Goal: Information Seeking & Learning: Learn about a topic

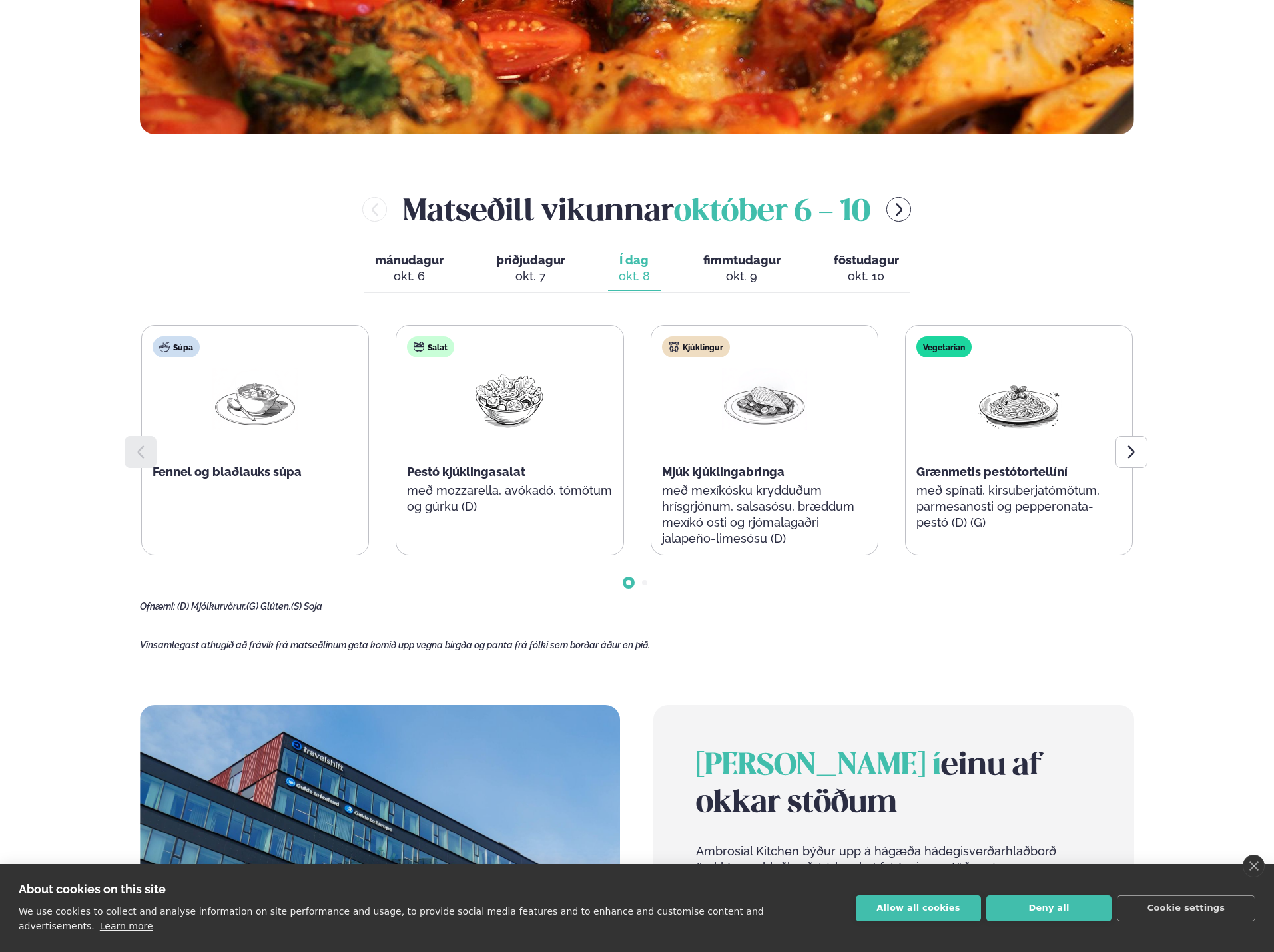
scroll to position [732, 0]
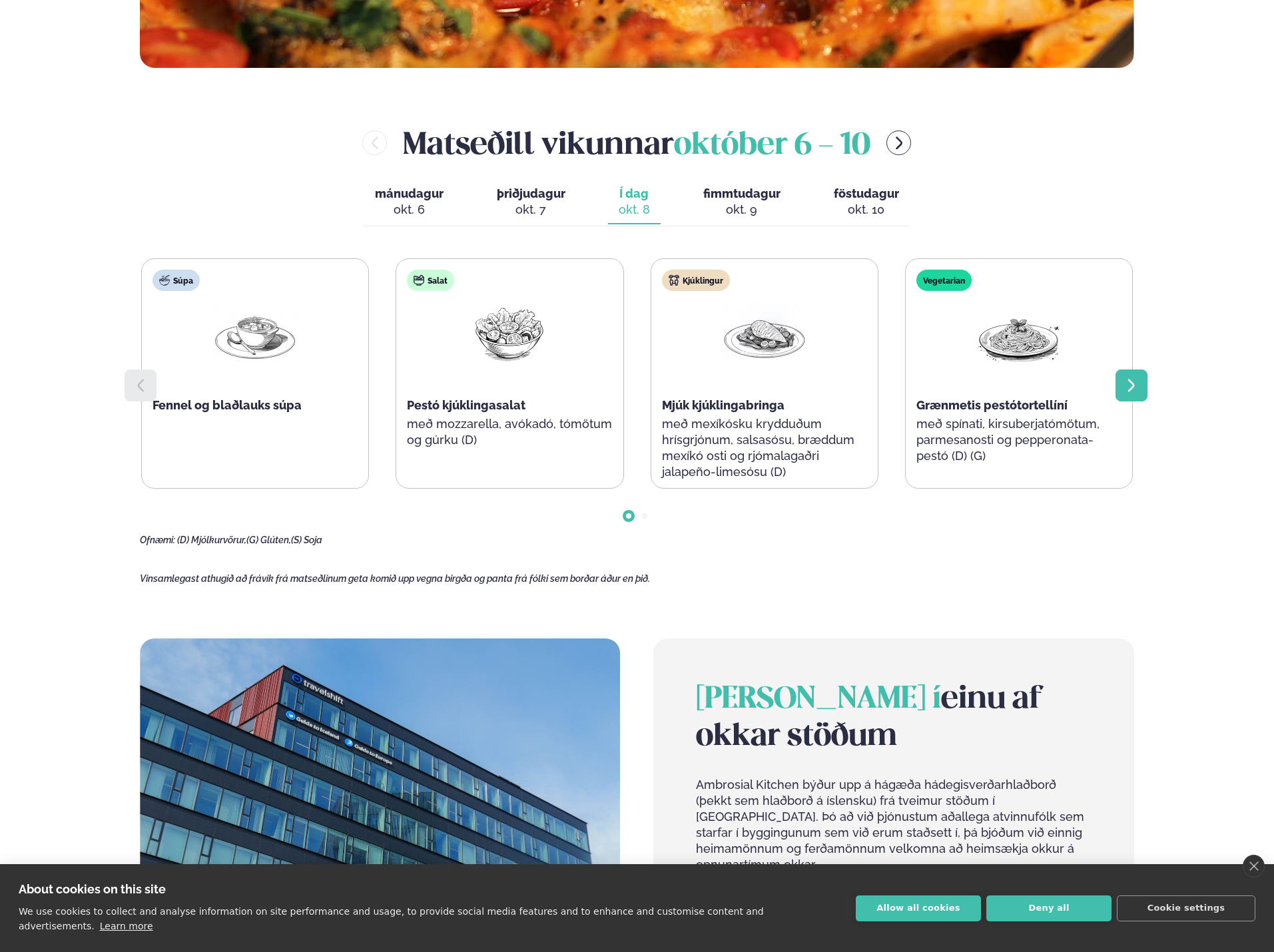
click at [1146, 389] on div at bounding box center [1131, 385] width 32 height 32
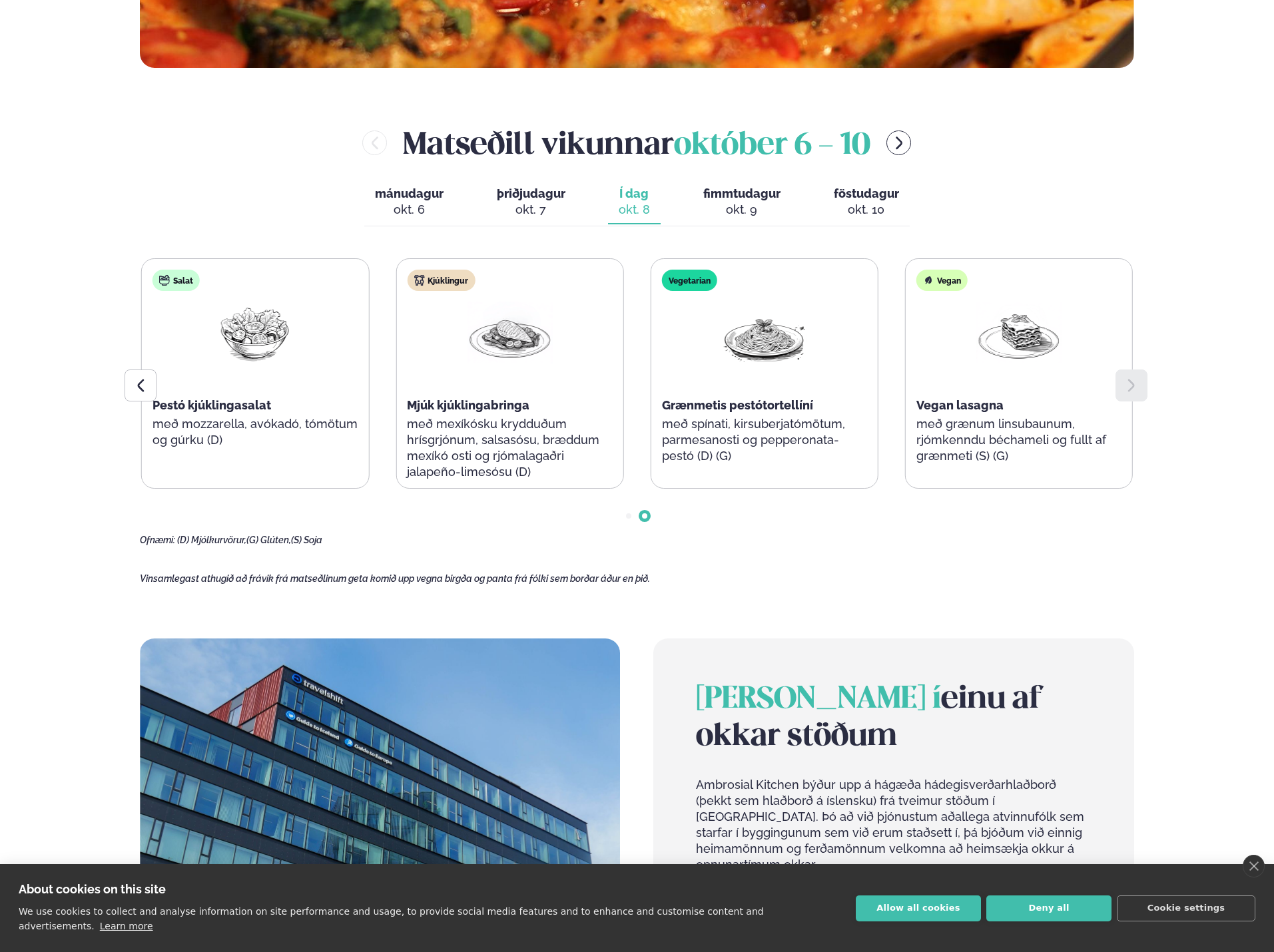
click at [25, 222] on div "Þjónusta Hádegismatur fyrir fyrirtæki Fyrirtækja veitingar Einkapartý Matseðill…" at bounding box center [637, 484] width 1274 height 2432
click at [144, 383] on icon at bounding box center [141, 385] width 16 height 16
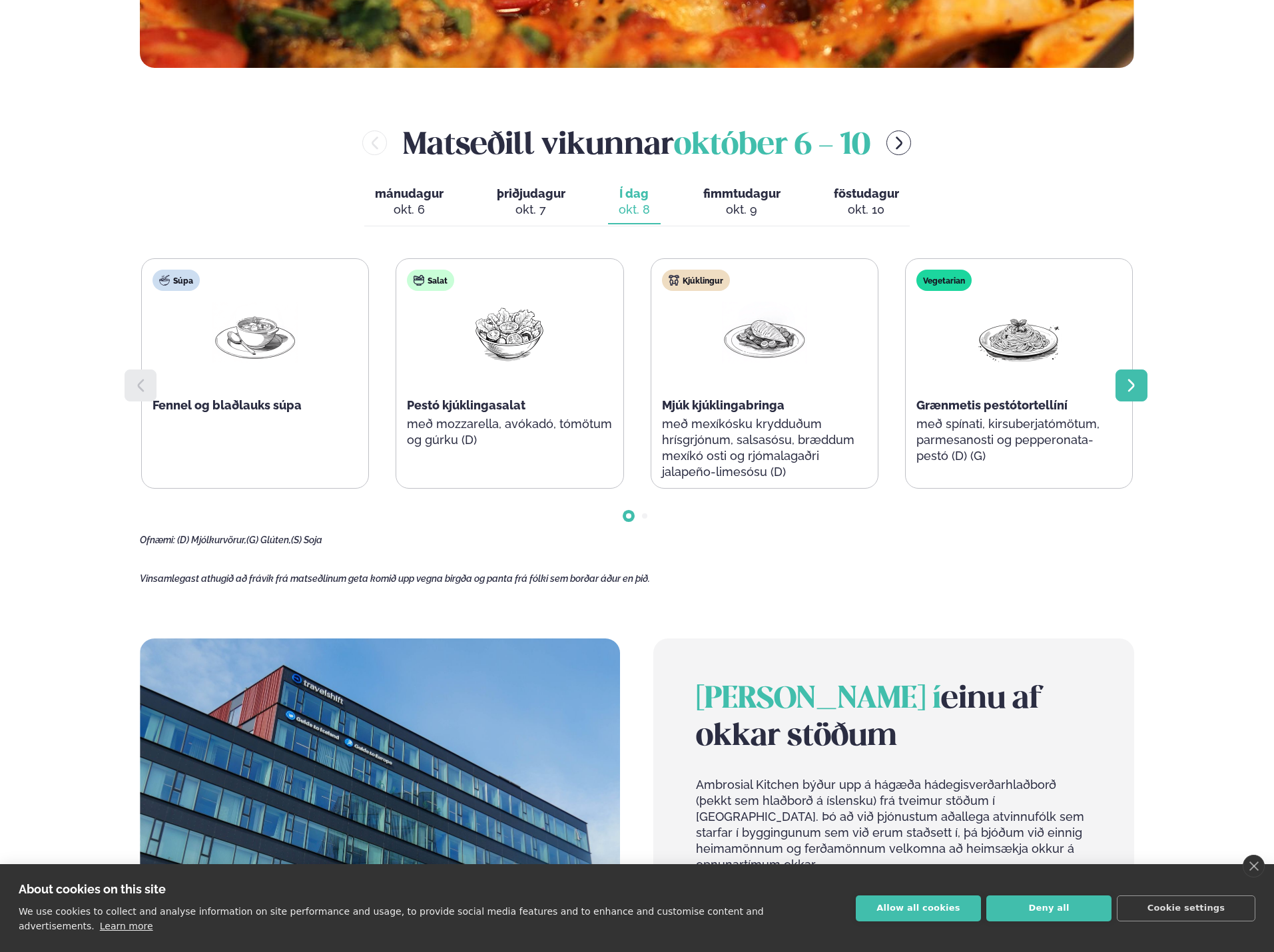
click at [1134, 381] on icon at bounding box center [1131, 385] width 16 height 16
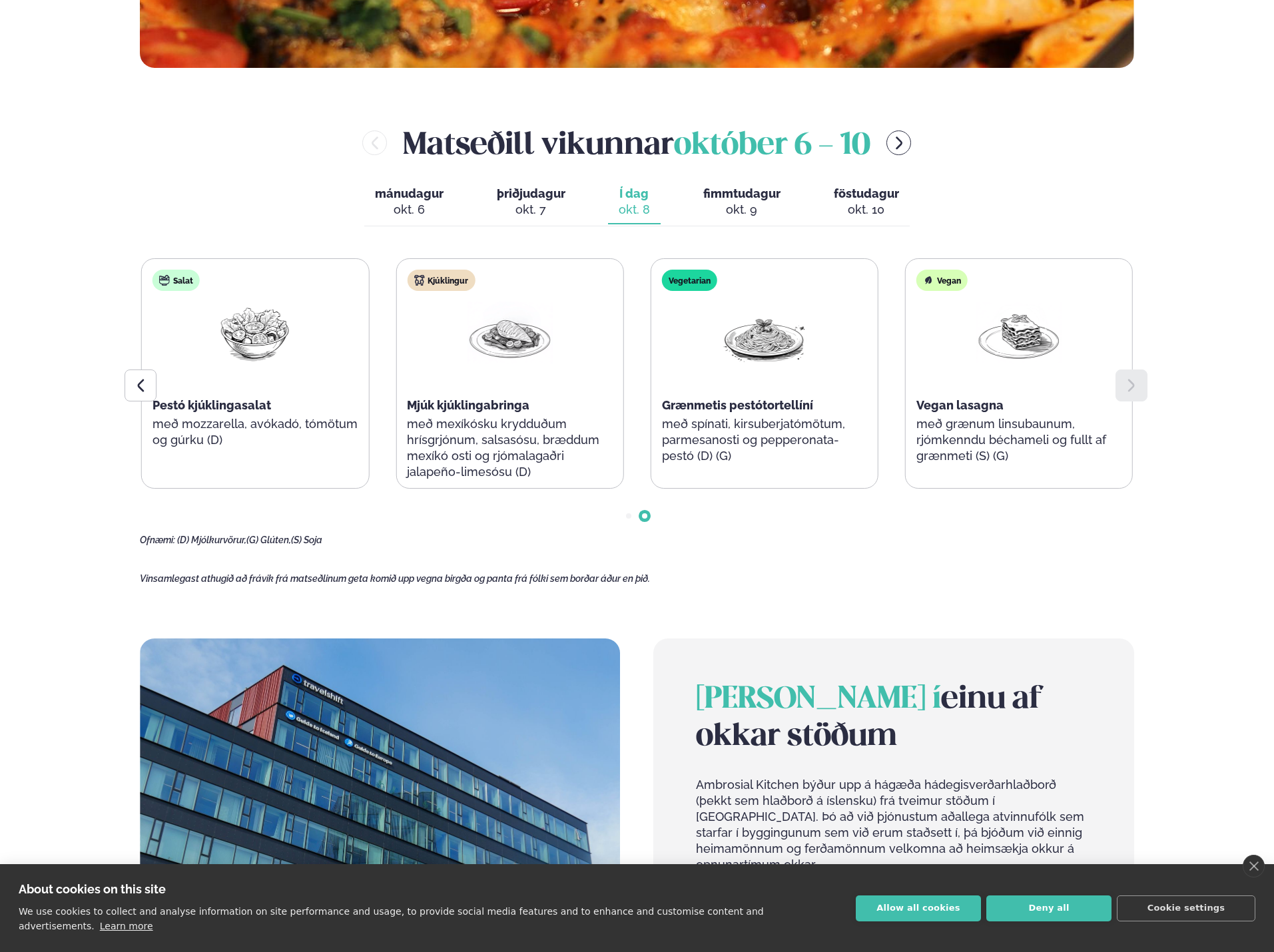
click at [1194, 311] on div "Þjónusta Hádegismatur fyrir fyrirtæki Fyrirtækja veitingar Einkapartý Matseðill…" at bounding box center [637, 484] width 1274 height 2432
click at [1170, 259] on main "[PERSON_NAME] / Vikumatseðill Vikulegt matseðill okkar Komdu með á dagana þar s…" at bounding box center [637, 347] width 1074 height 2157
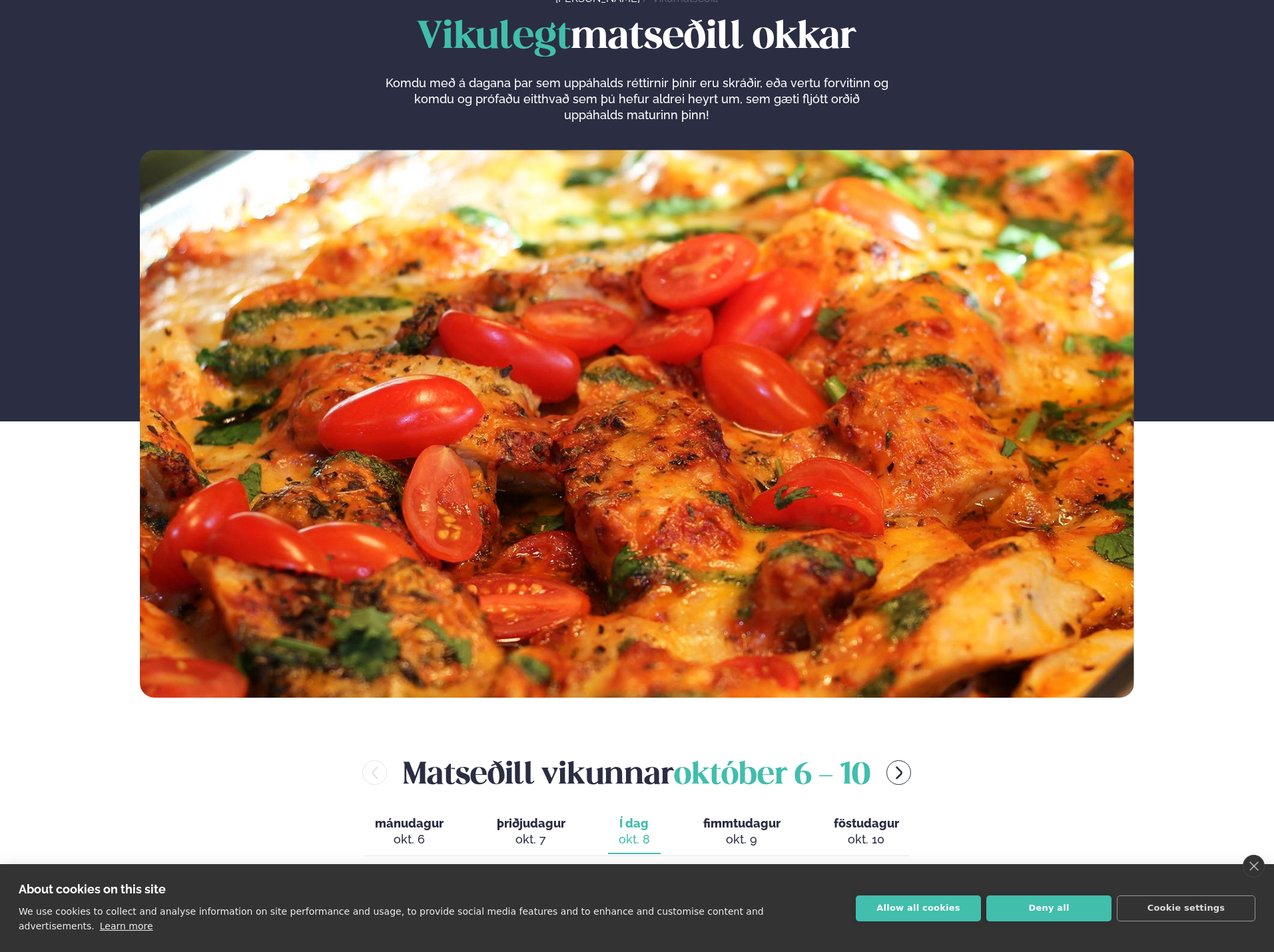
scroll to position [0, 0]
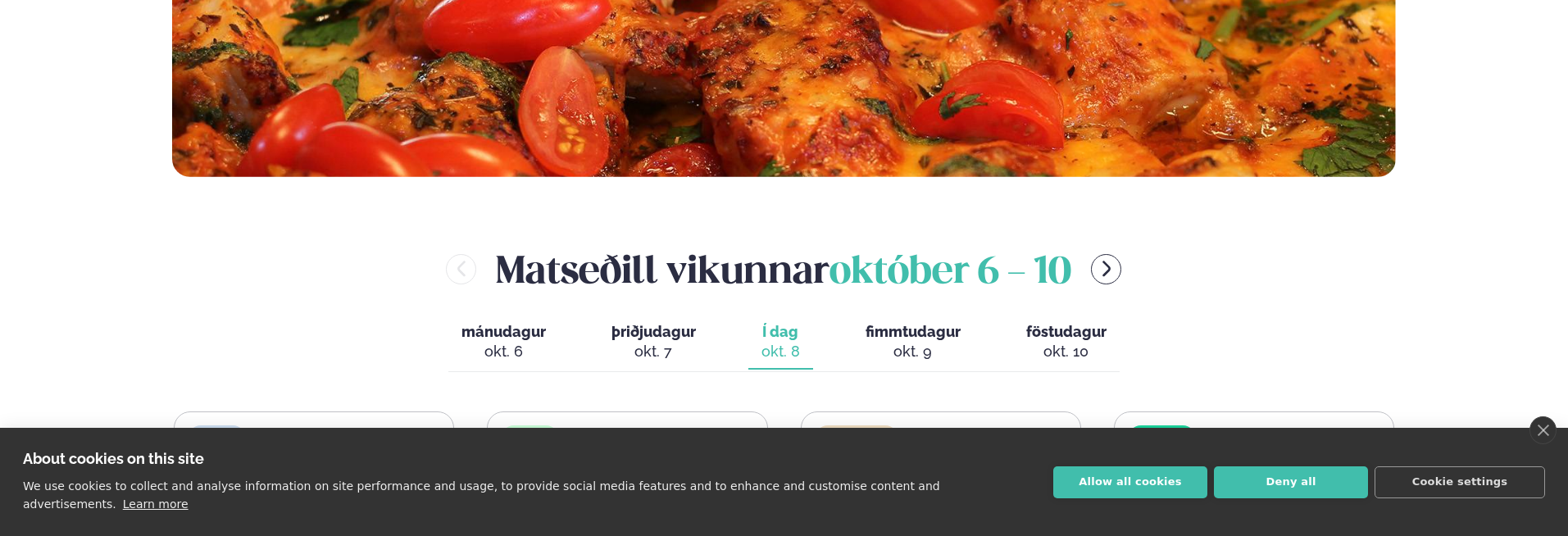
scroll to position [738, 0]
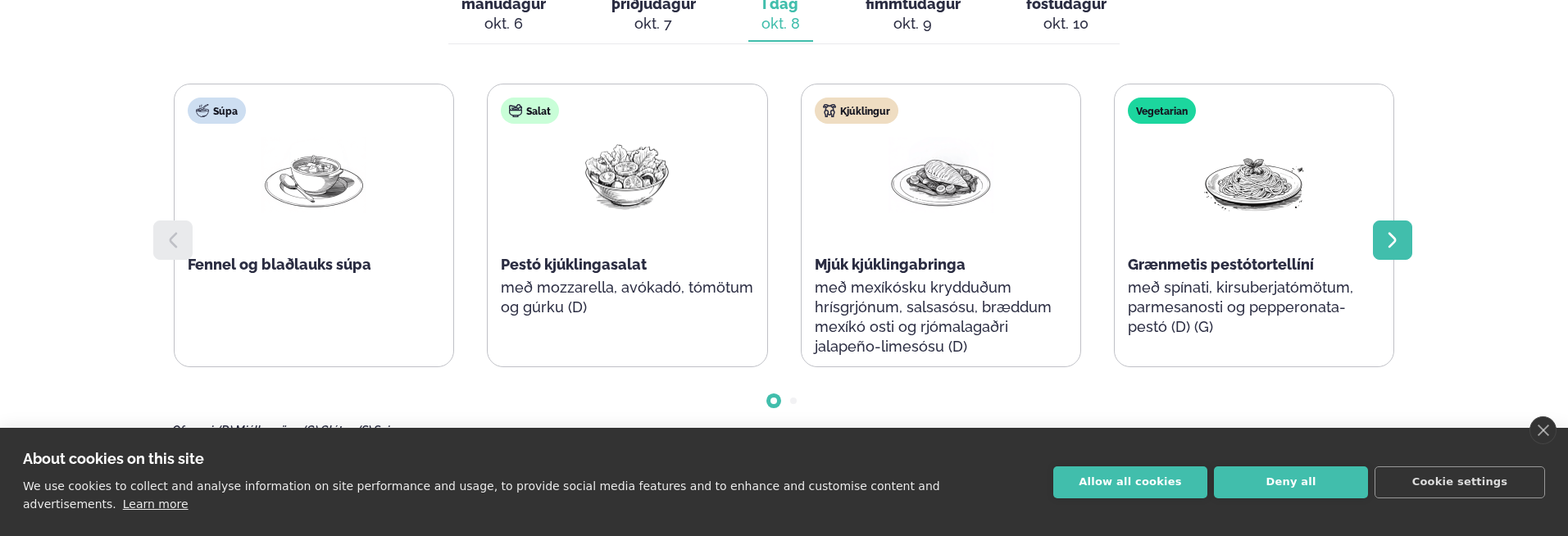
click at [1389, 234] on icon at bounding box center [1392, 240] width 20 height 20
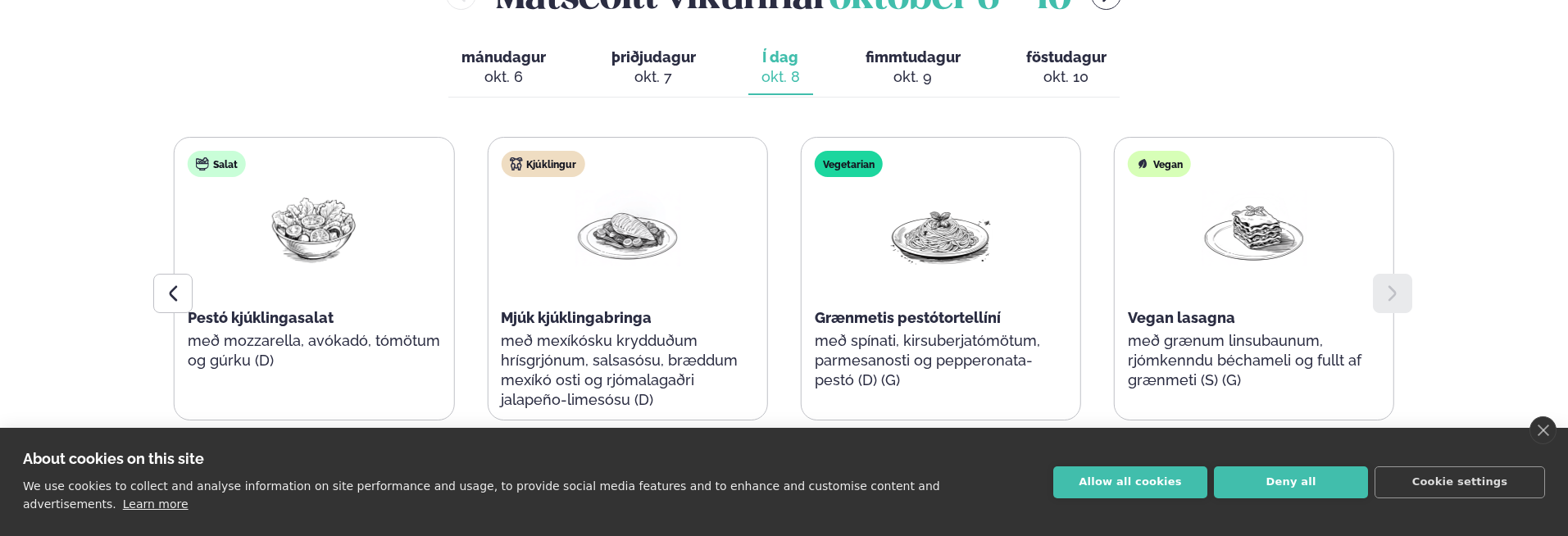
scroll to position [655, 0]
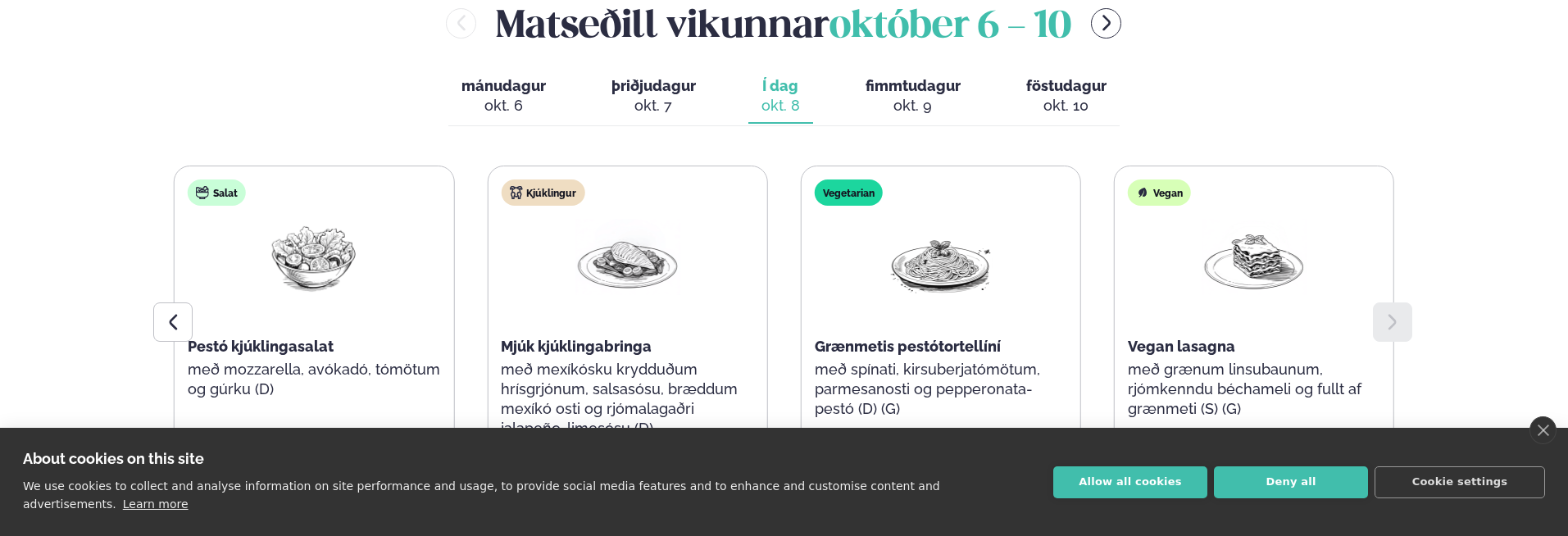
click at [636, 94] on button "þriðjudagur þri. okt. 7" at bounding box center [654, 97] width 111 height 54
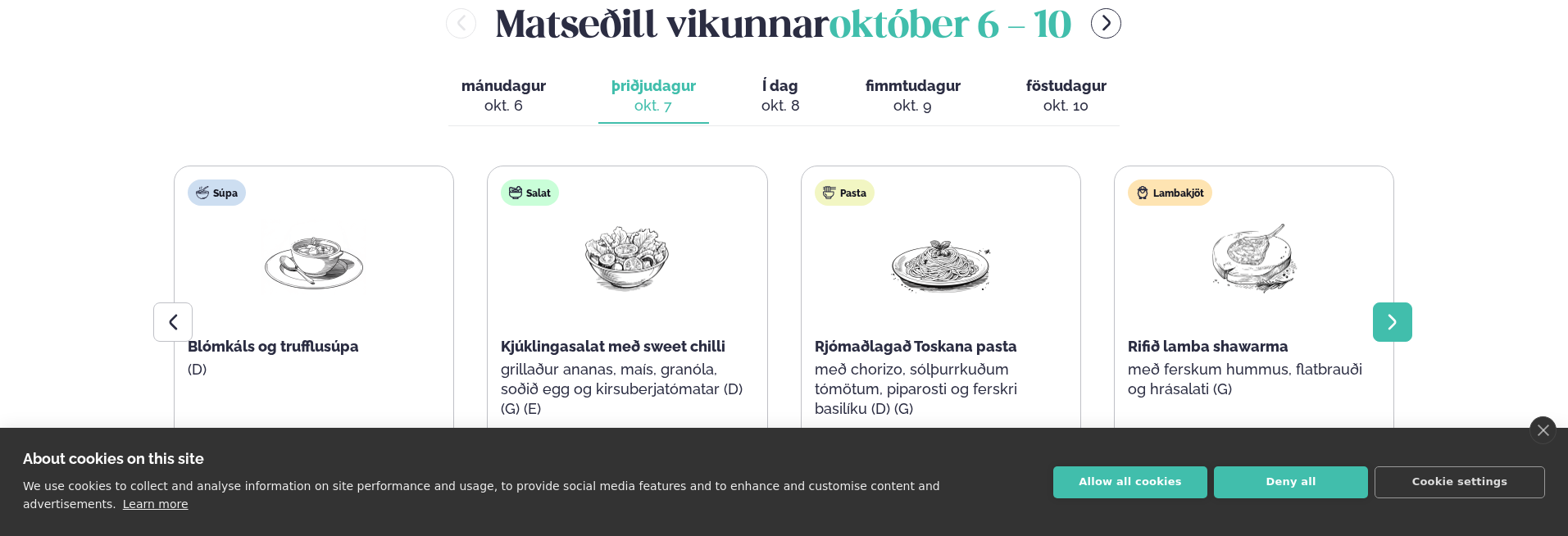
click at [1400, 333] on div at bounding box center [1392, 322] width 39 height 39
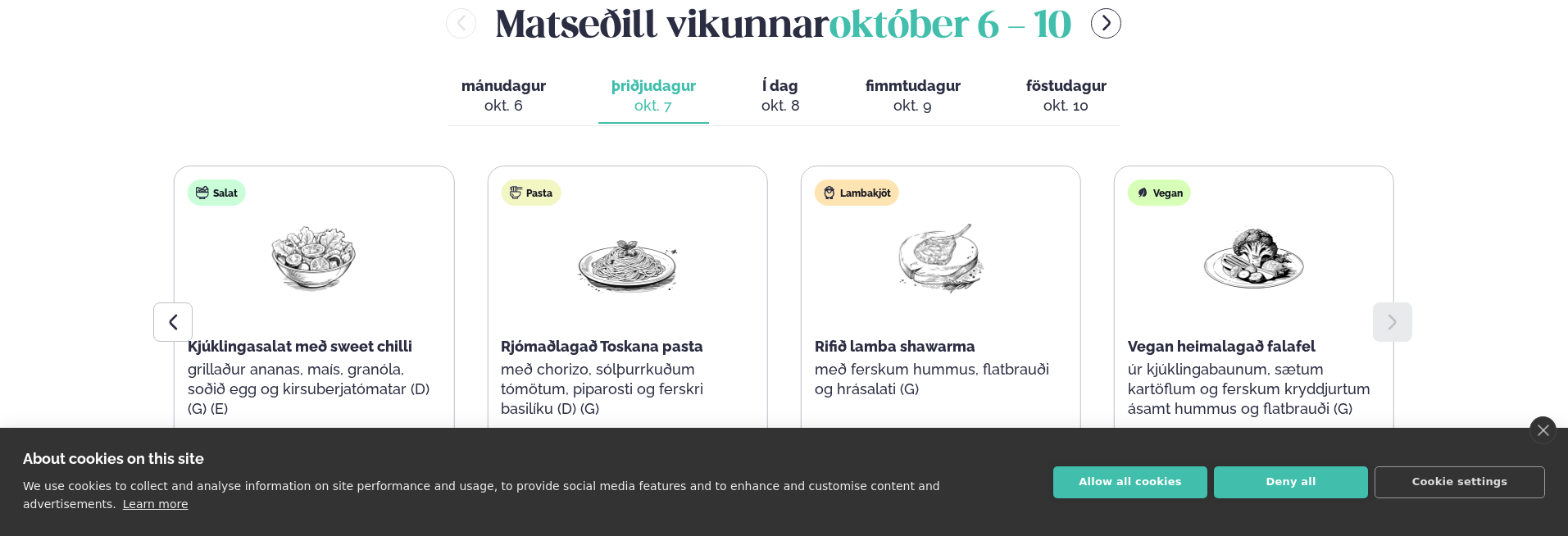
click at [1400, 333] on div at bounding box center [1392, 322] width 39 height 39
click at [1536, 444] on link "close" at bounding box center [1542, 429] width 27 height 28
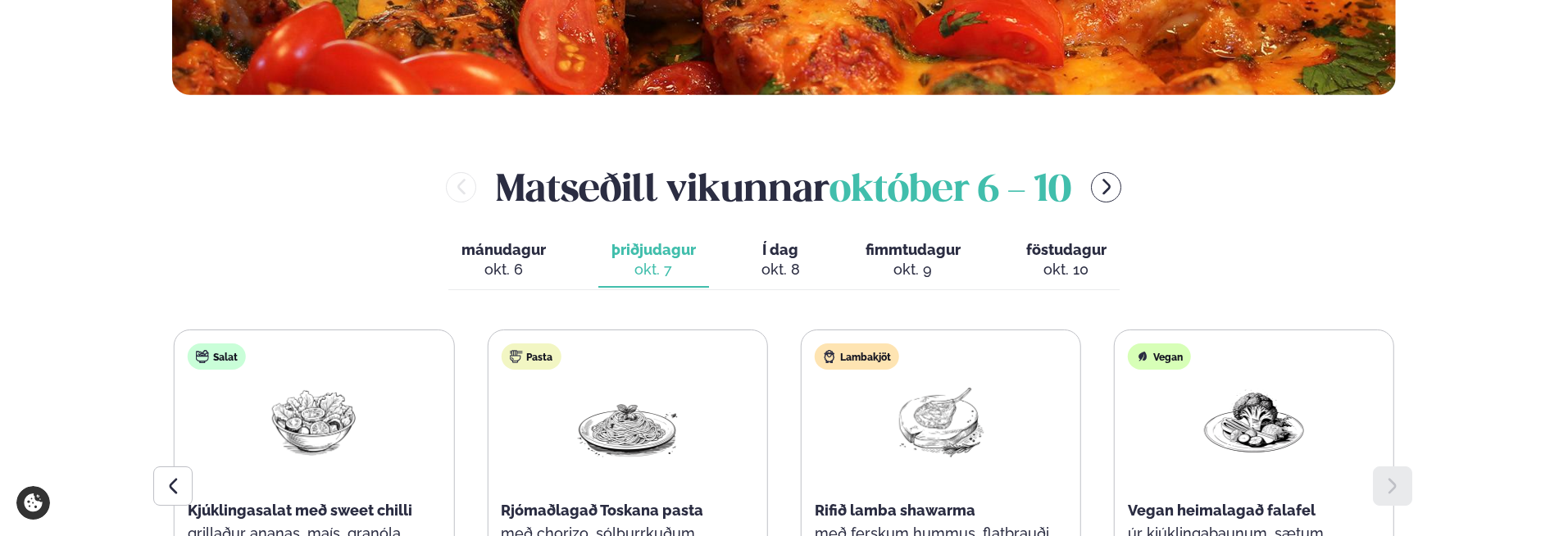
scroll to position [655, 0]
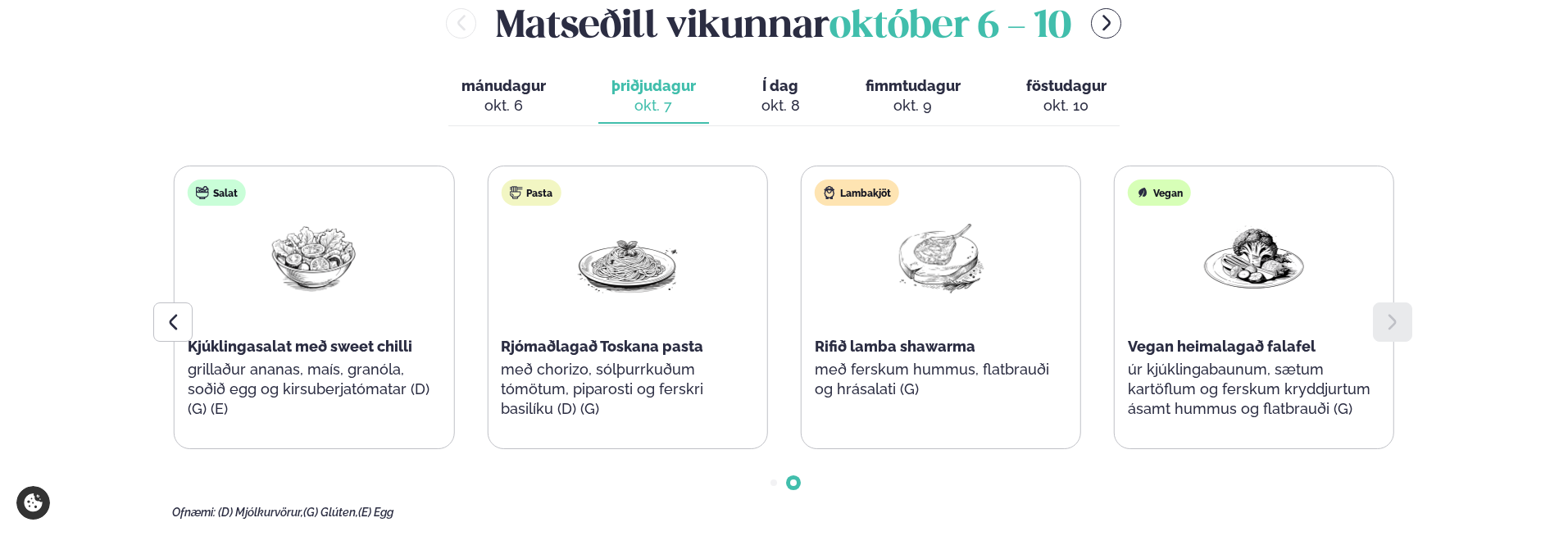
click at [775, 108] on div "okt. 8" at bounding box center [780, 106] width 38 height 20
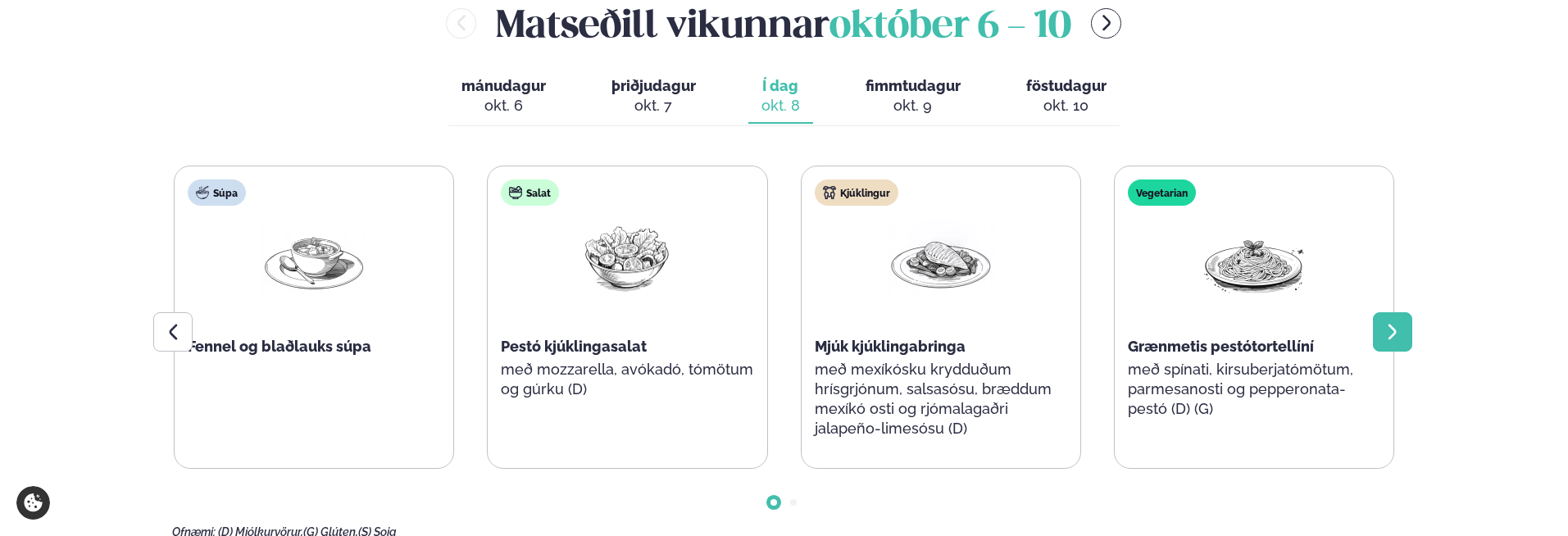
click at [1395, 348] on div at bounding box center [1392, 332] width 39 height 39
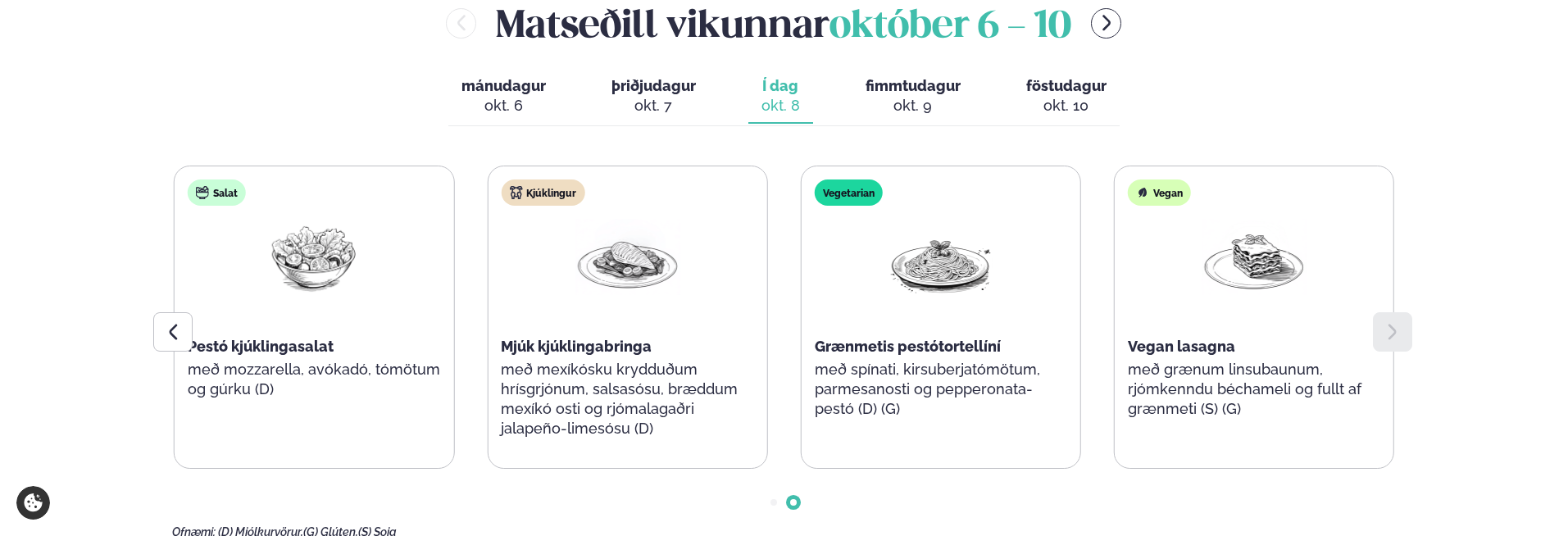
click at [509, 99] on div "okt. 6" at bounding box center [503, 106] width 84 height 20
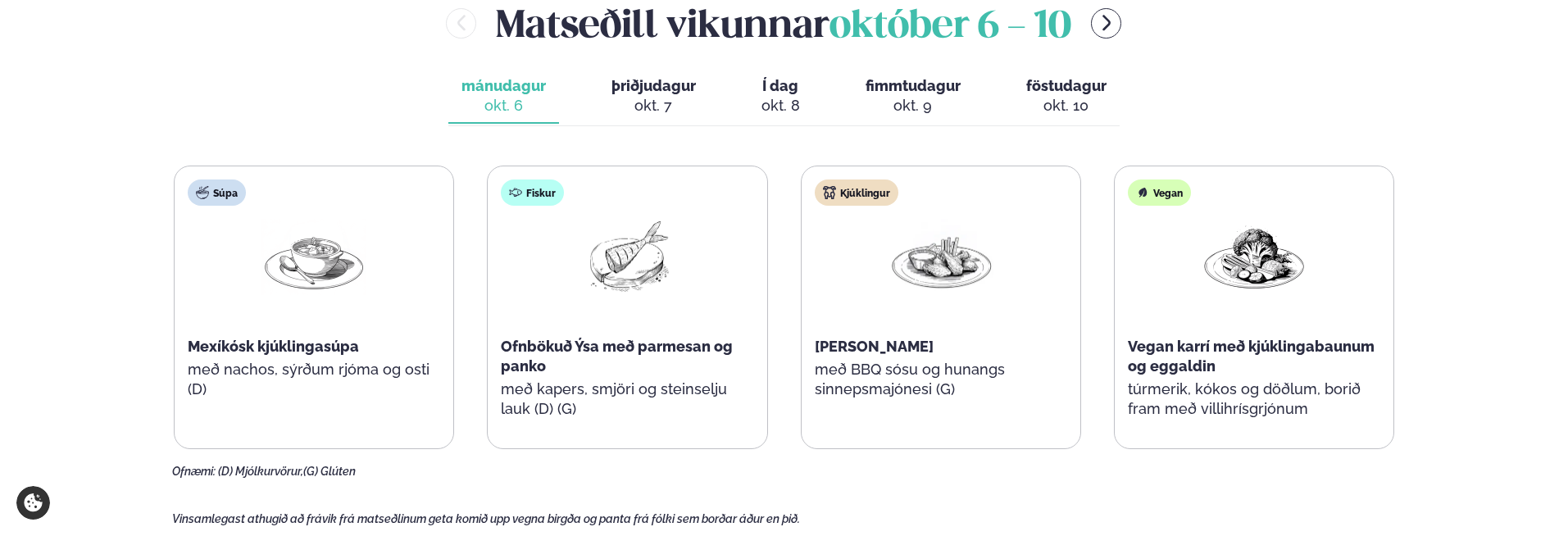
click at [1205, 427] on div "Súpa Mexíkósk kjúklingasúpa með nachos, sýrðum rjóma og osti (D) Fiskur Ofnböku…" at bounding box center [784, 308] width 1220 height 283
click at [1176, 401] on p "túrmerik, kókos og döðlum, borið fram með villihrísgrjónum" at bounding box center [1254, 398] width 253 height 39
click at [891, 87] on span "fimmtudagur" at bounding box center [913, 85] width 95 height 18
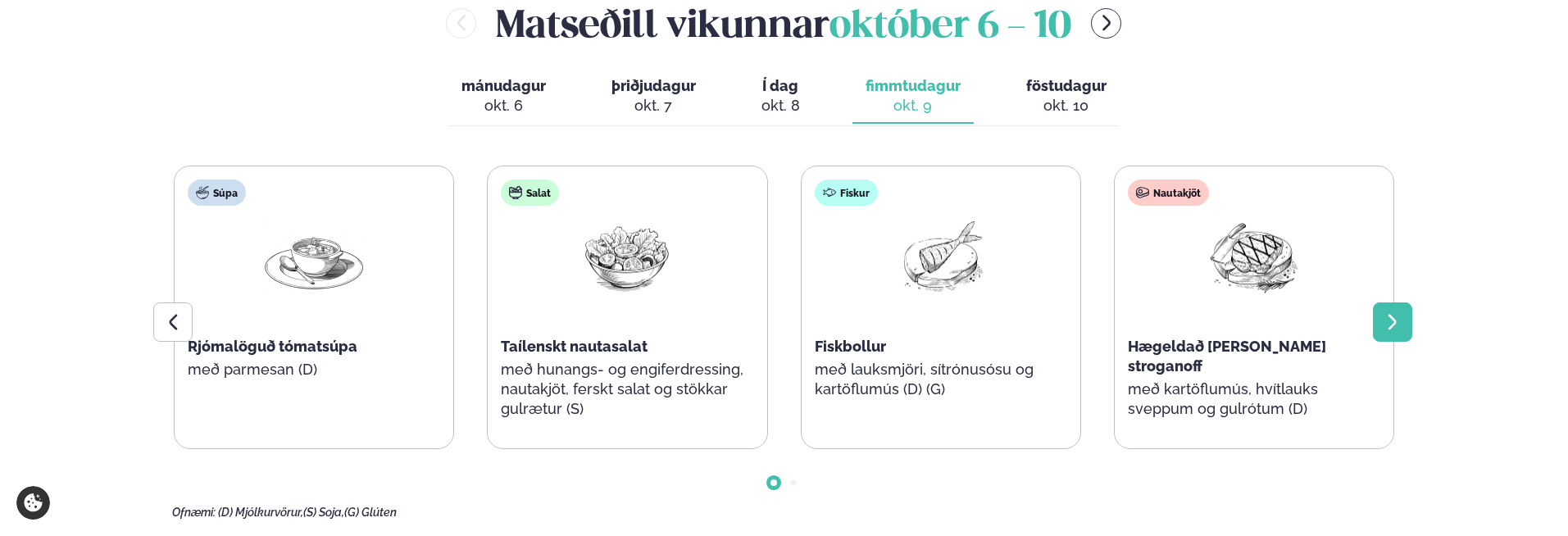
click at [1400, 322] on icon at bounding box center [1392, 323] width 20 height 20
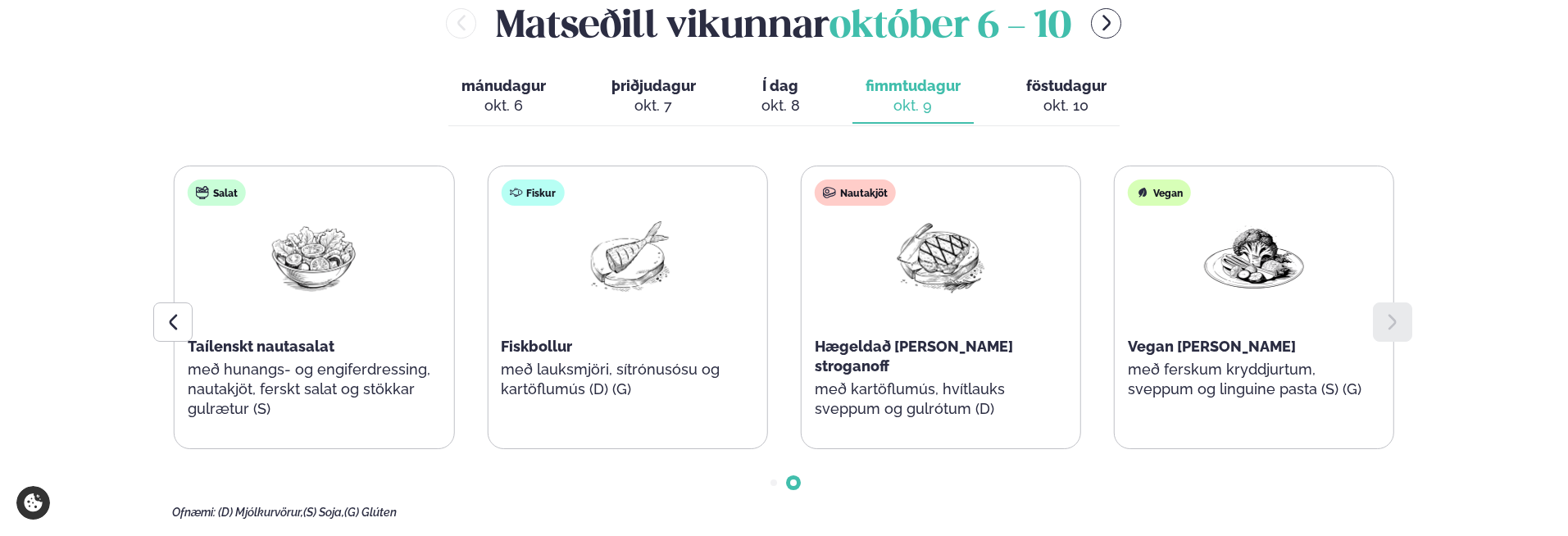
click at [1400, 322] on icon at bounding box center [1392, 323] width 20 height 20
click at [1055, 83] on span "föstudagur" at bounding box center [1066, 85] width 80 height 18
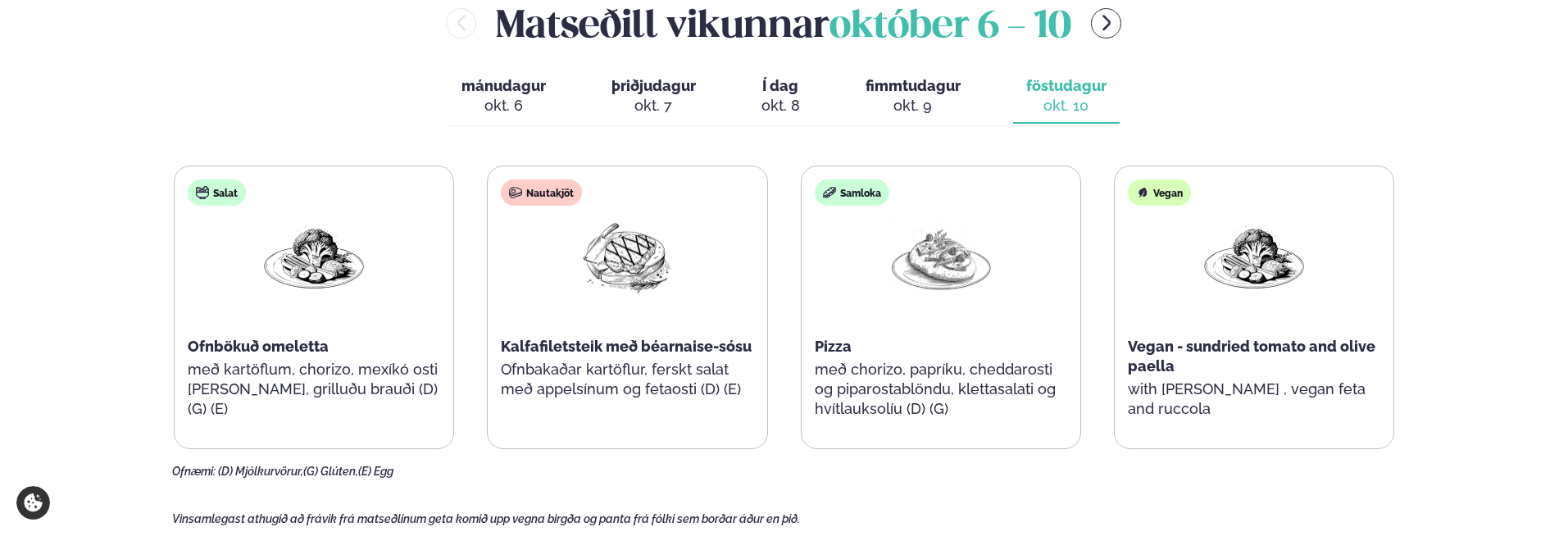
click at [953, 90] on span "fimmtudagur" at bounding box center [913, 85] width 95 height 18
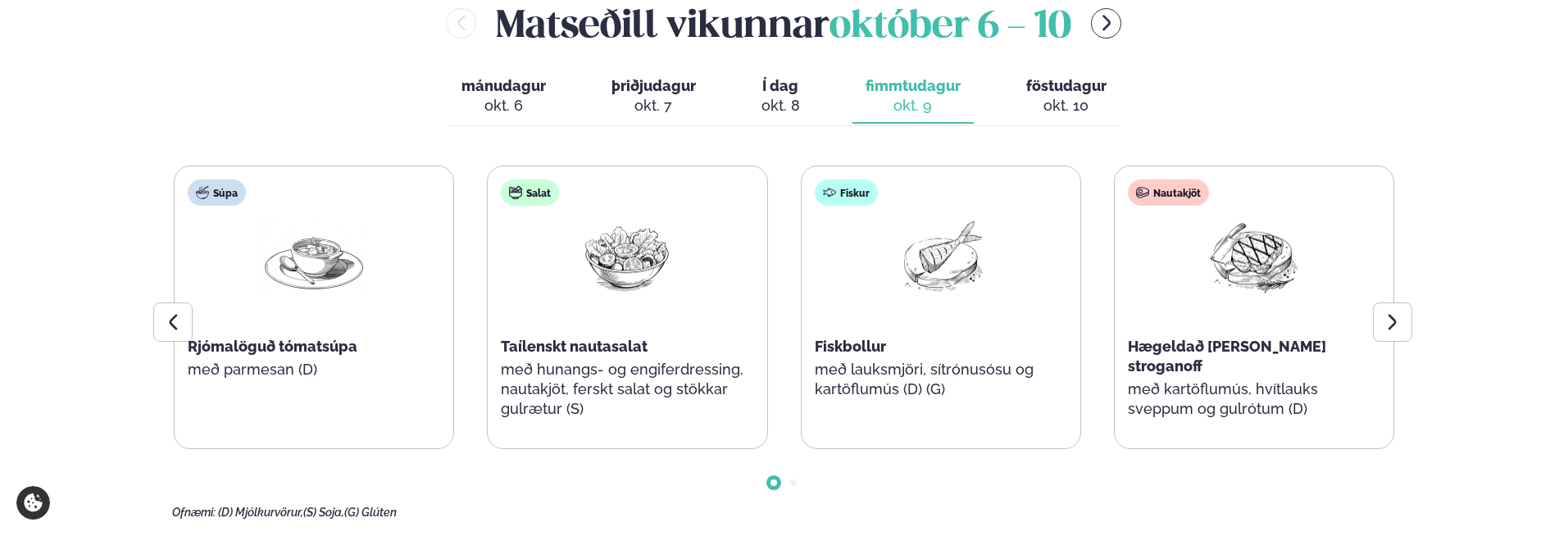
click at [1060, 97] on div "okt. 10" at bounding box center [1066, 106] width 80 height 20
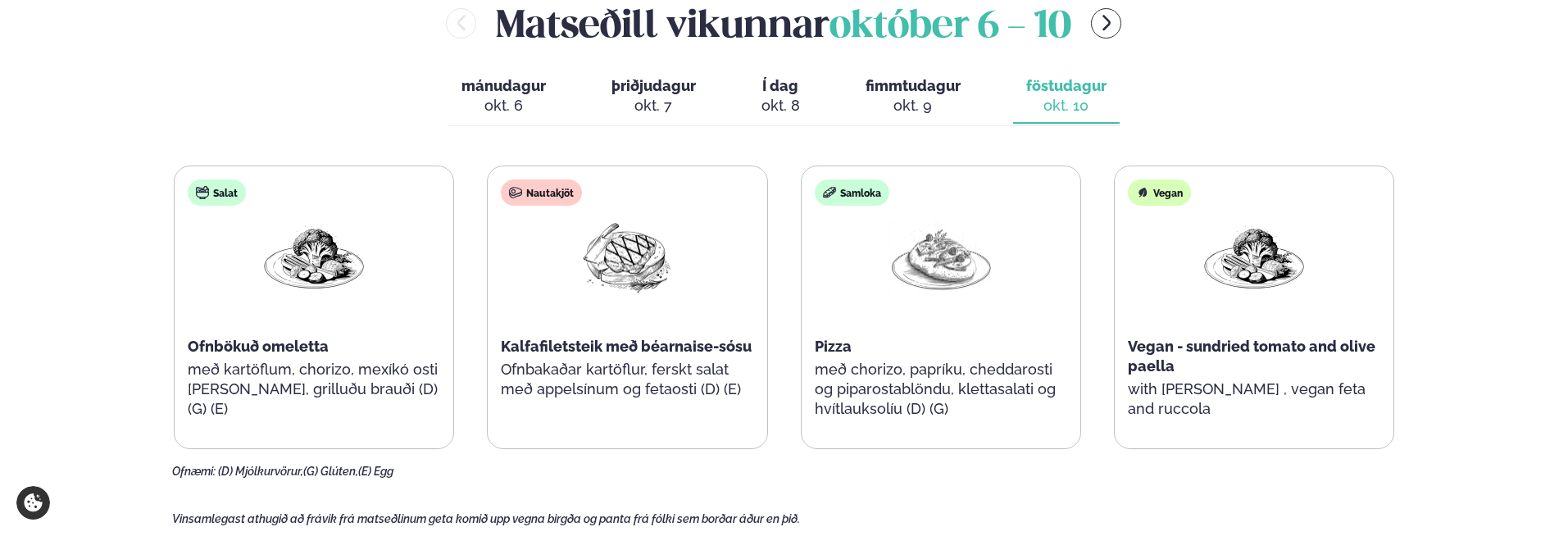
click at [943, 103] on div "okt. 9" at bounding box center [913, 106] width 95 height 20
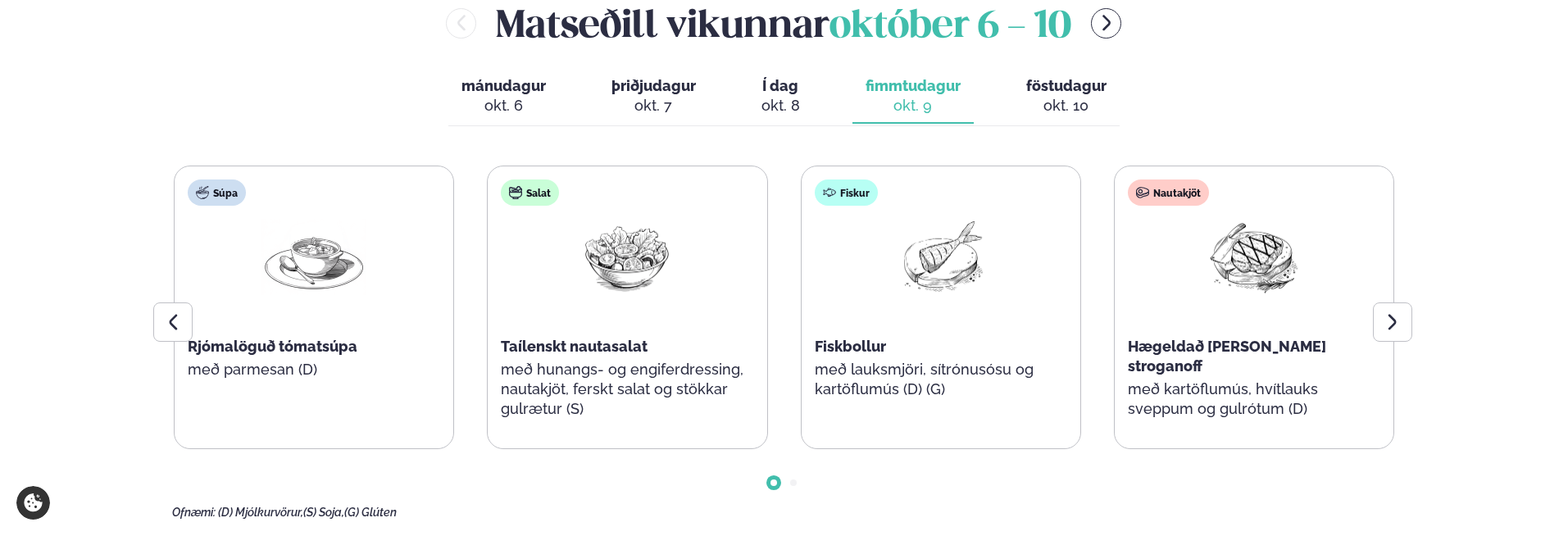
click at [756, 94] on button "Í dag Í d. okt. 8" at bounding box center [781, 97] width 65 height 54
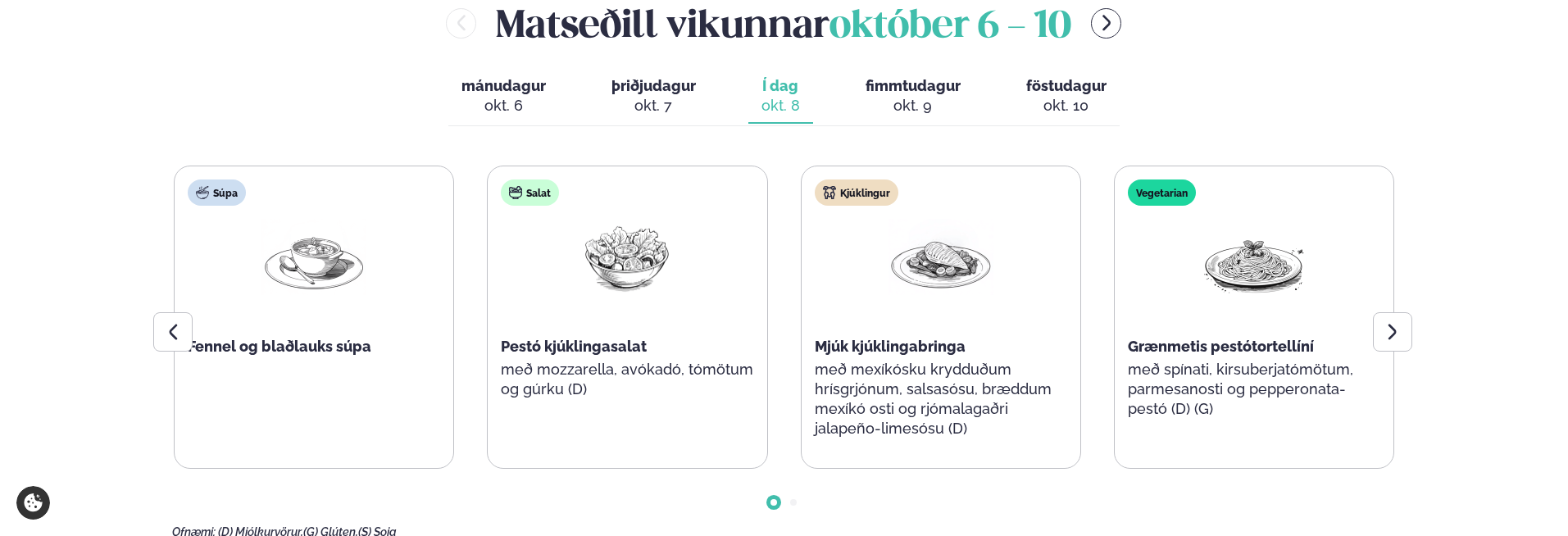
click at [898, 86] on span "fimmtudagur" at bounding box center [913, 85] width 95 height 18
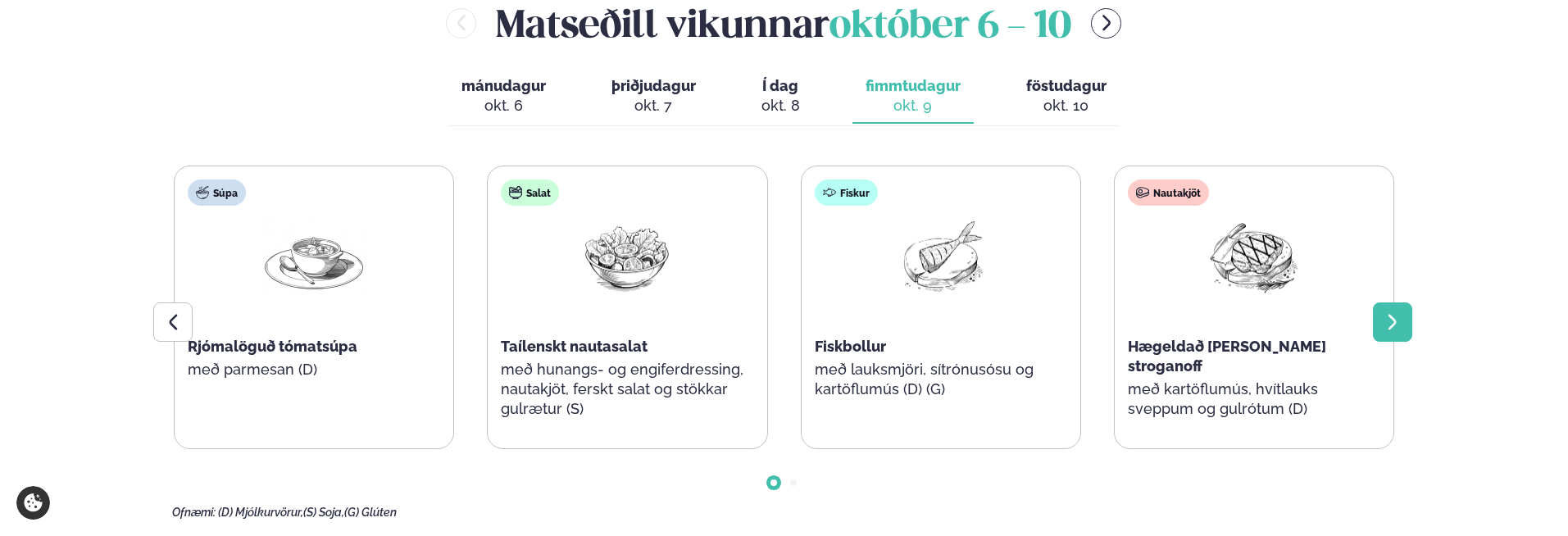
click at [1396, 305] on div at bounding box center [1392, 322] width 39 height 39
